Goal: Task Accomplishment & Management: Manage account settings

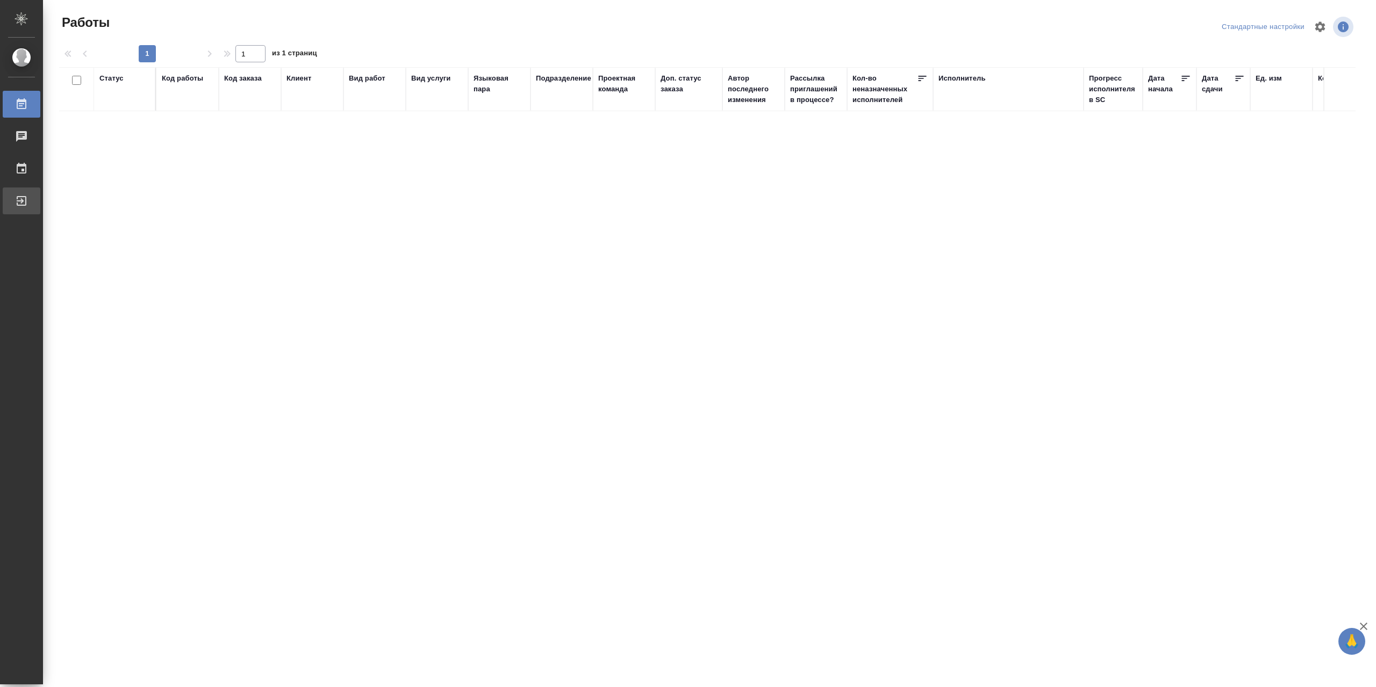
click at [21, 202] on div "Выйти" at bounding box center [8, 201] width 27 height 16
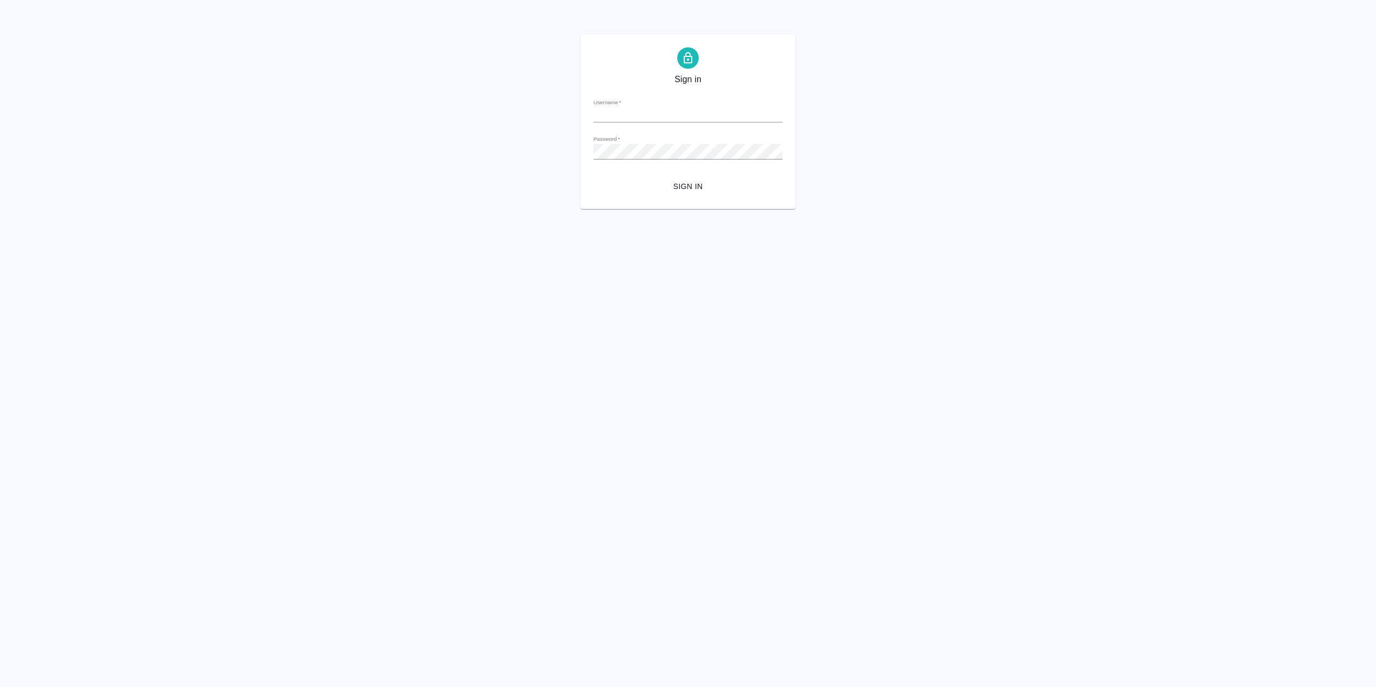
type input "[EMAIL_ADDRESS][DOMAIN_NAME]"
click at [686, 197] on button "Sign in" at bounding box center [687, 187] width 189 height 20
